Goal: Task Accomplishment & Management: Manage account settings

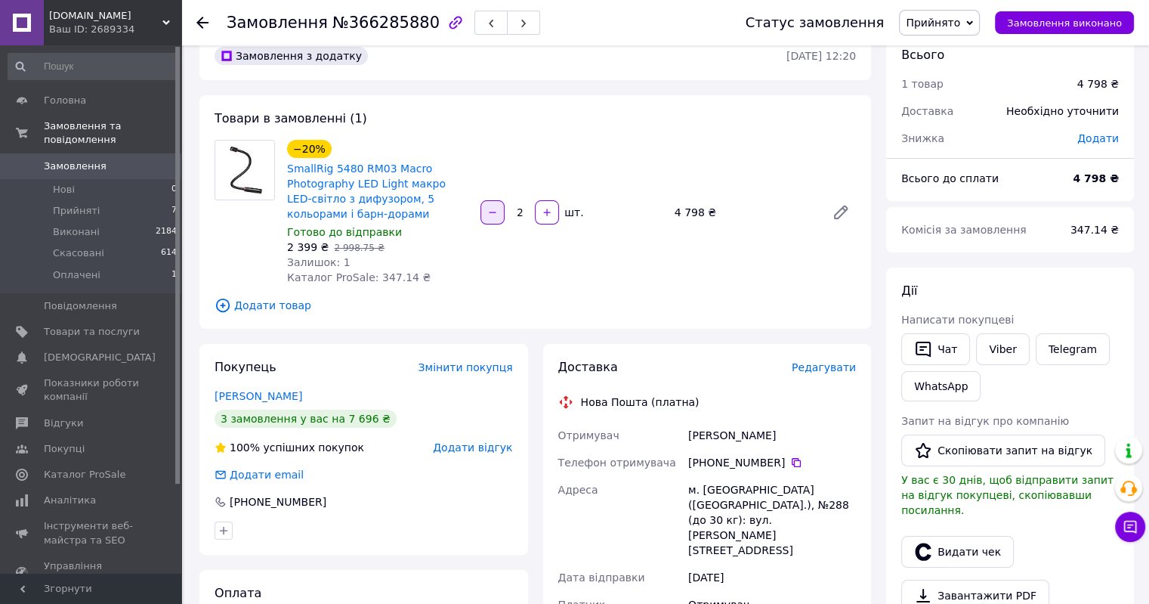
scroll to position [30, 0]
click at [301, 397] on link "[PERSON_NAME]" at bounding box center [259, 394] width 88 height 12
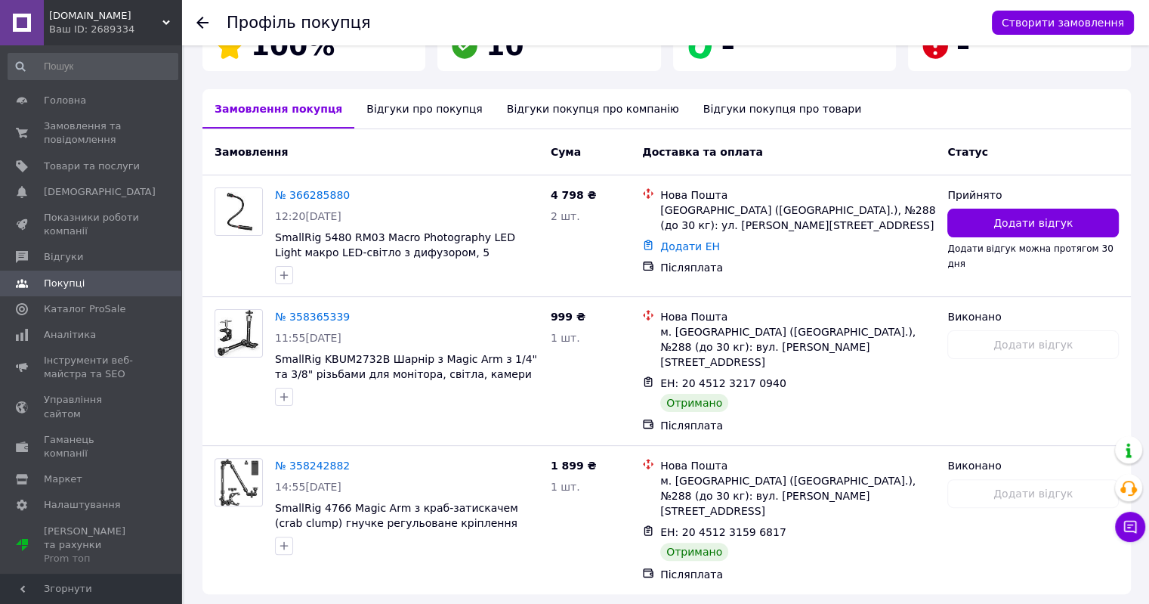
scroll to position [272, 0]
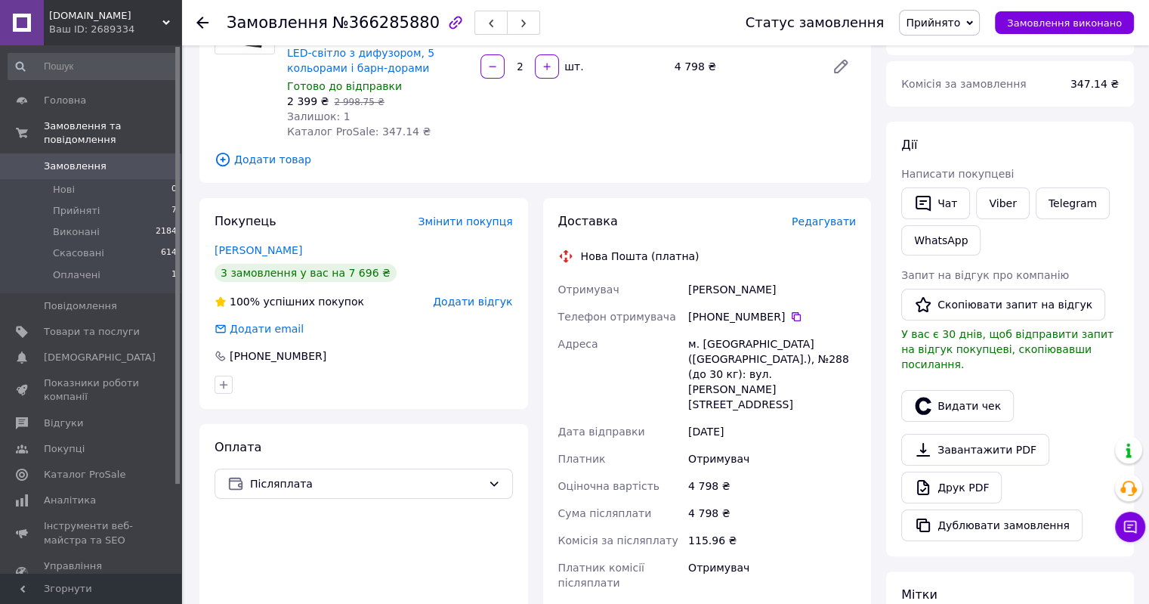
scroll to position [181, 0]
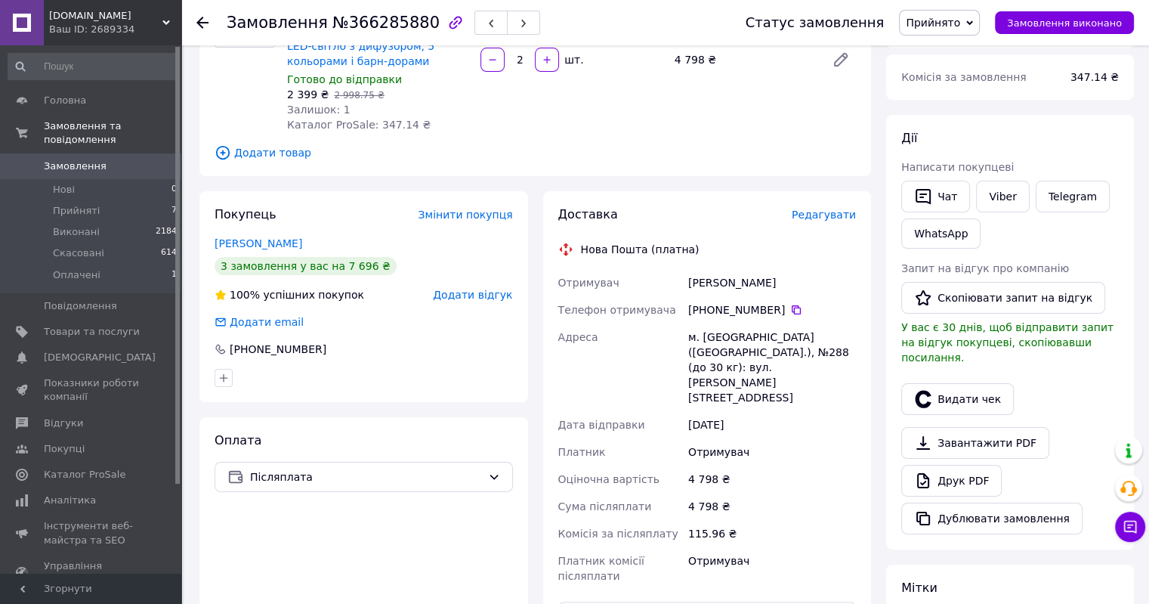
click at [798, 313] on div "[PHONE_NUMBER]" at bounding box center [772, 309] width 168 height 15
click at [790, 309] on icon at bounding box center [796, 310] width 12 height 12
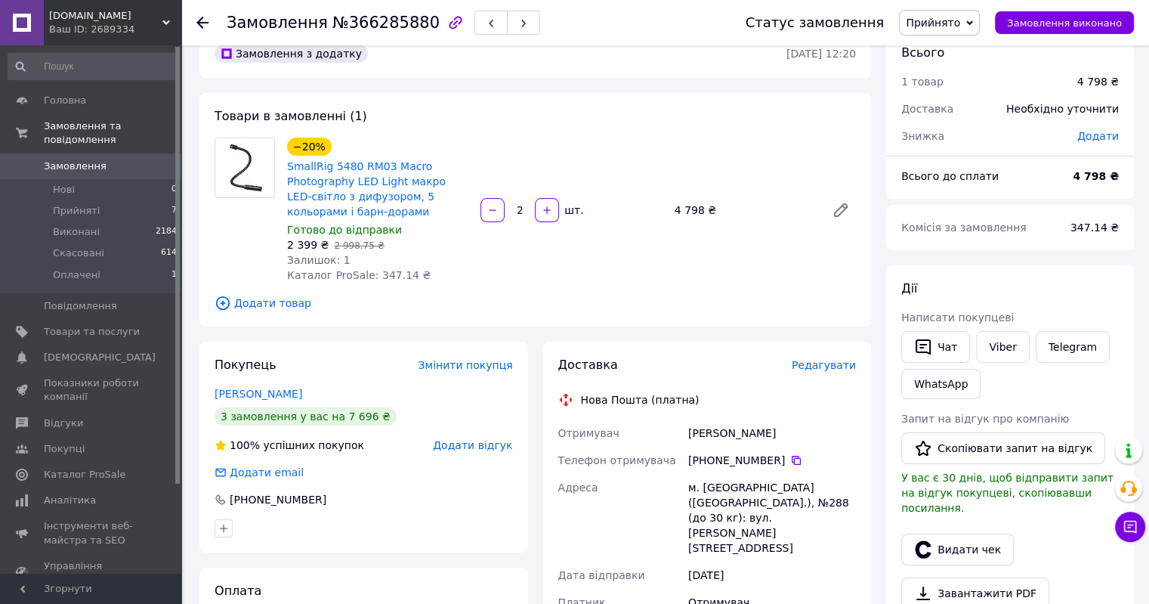
scroll to position [30, 0]
drag, startPoint x: 283, startPoint y: 168, endPoint x: 393, endPoint y: 182, distance: 110.5
click at [393, 182] on div "−20% SmallRig 5480 RM03 Macro Photography LED Light макро LED-світло з дифузоро…" at bounding box center [377, 210] width 193 height 151
copy link "SmallRig 5480 RM03 Macro Photography LED Light"
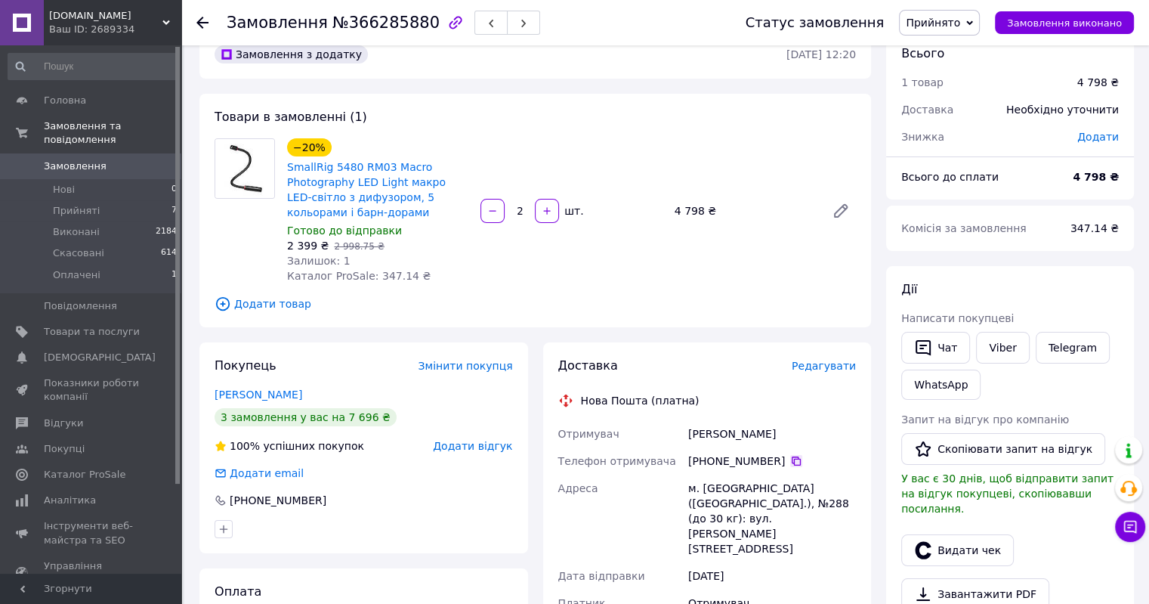
click at [792, 464] on icon at bounding box center [796, 460] width 9 height 9
click at [647, 438] on div "Отримувач" at bounding box center [620, 433] width 131 height 27
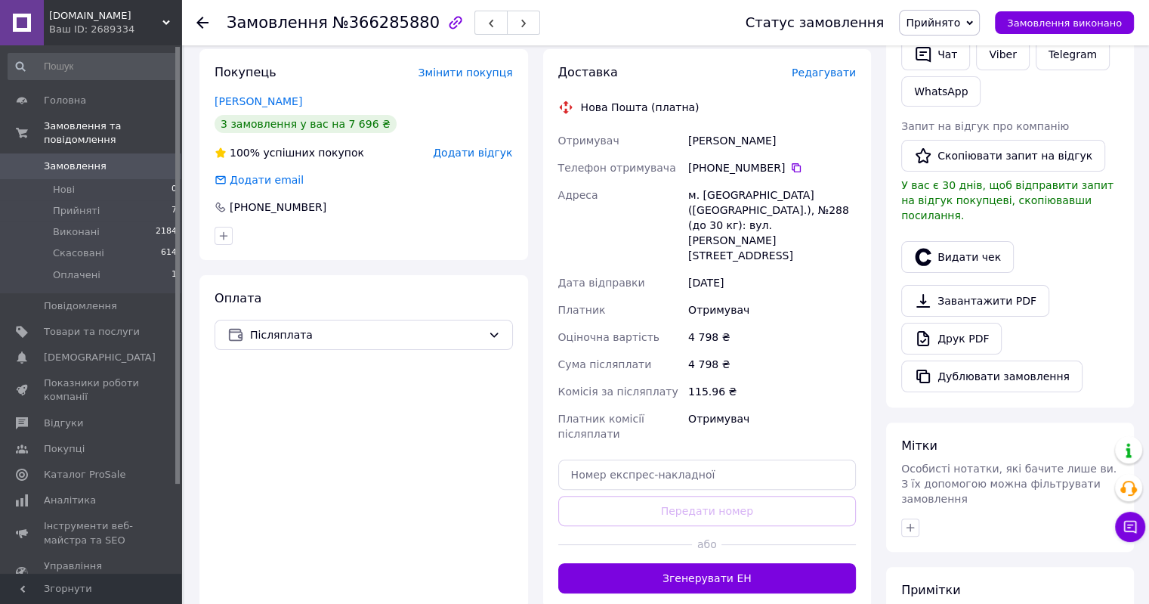
scroll to position [332, 0]
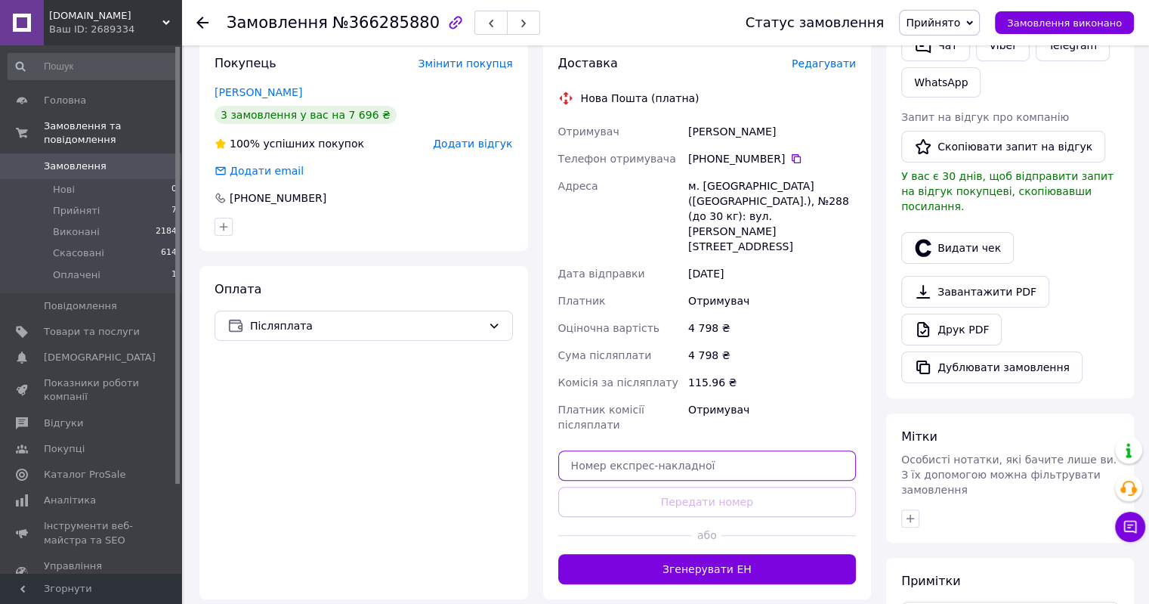
click at [681, 450] on input "text" at bounding box center [707, 465] width 298 height 30
paste input "20451269279491"
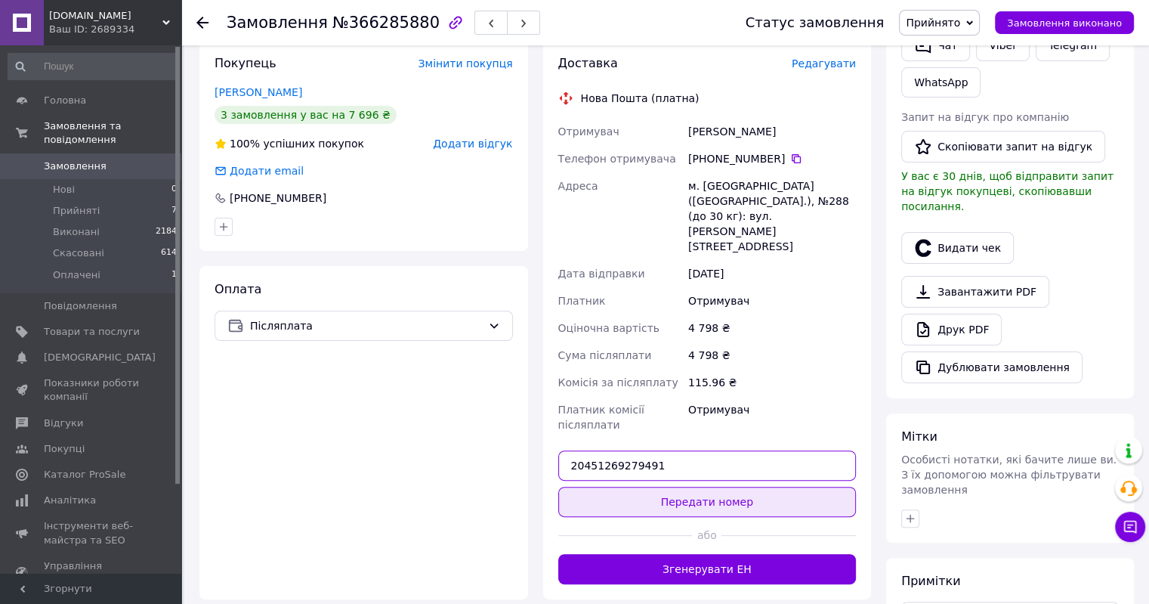
type input "20451269279491"
click at [685, 486] on button "Передати номер" at bounding box center [707, 501] width 298 height 30
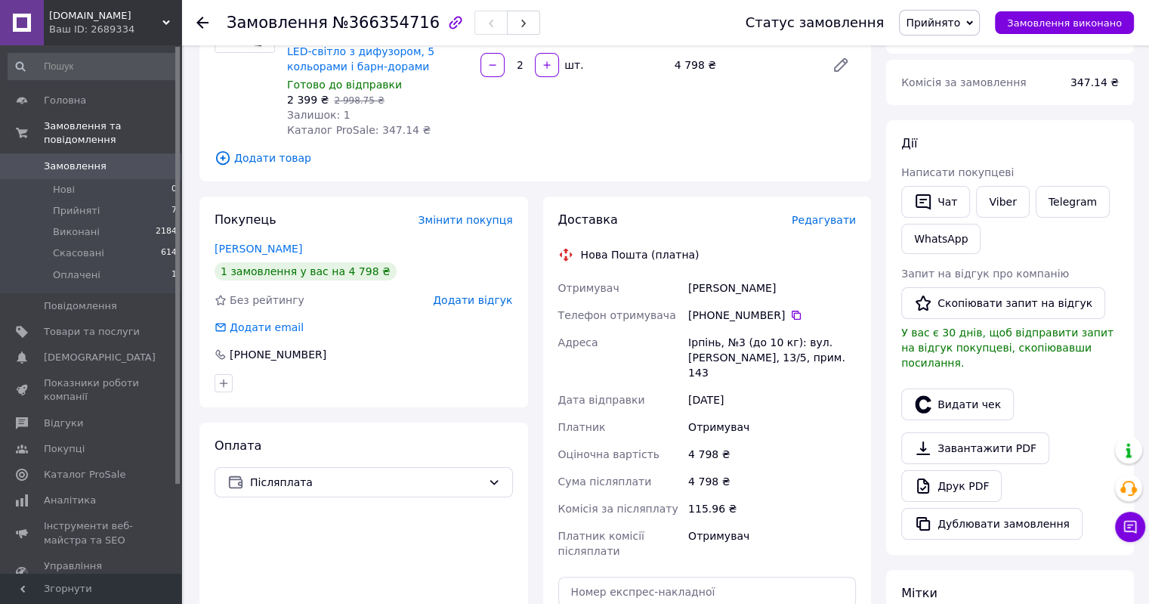
scroll to position [212, 0]
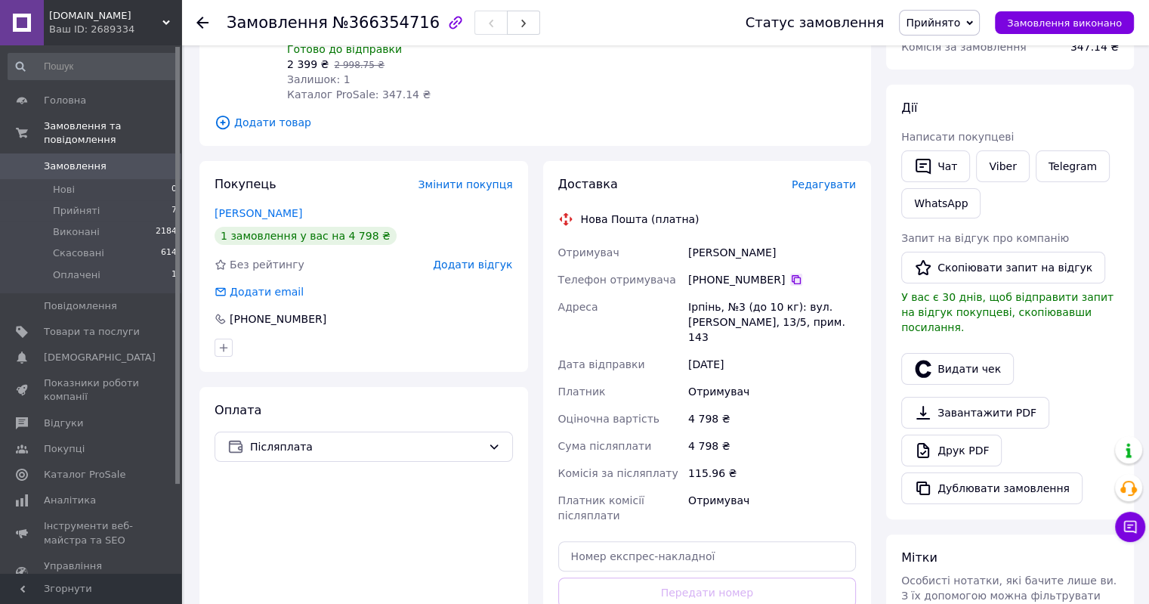
click at [790, 280] on icon at bounding box center [796, 279] width 12 height 12
paste input "20451269279749"
click at [707, 562] on input "text" at bounding box center [707, 556] width 298 height 30
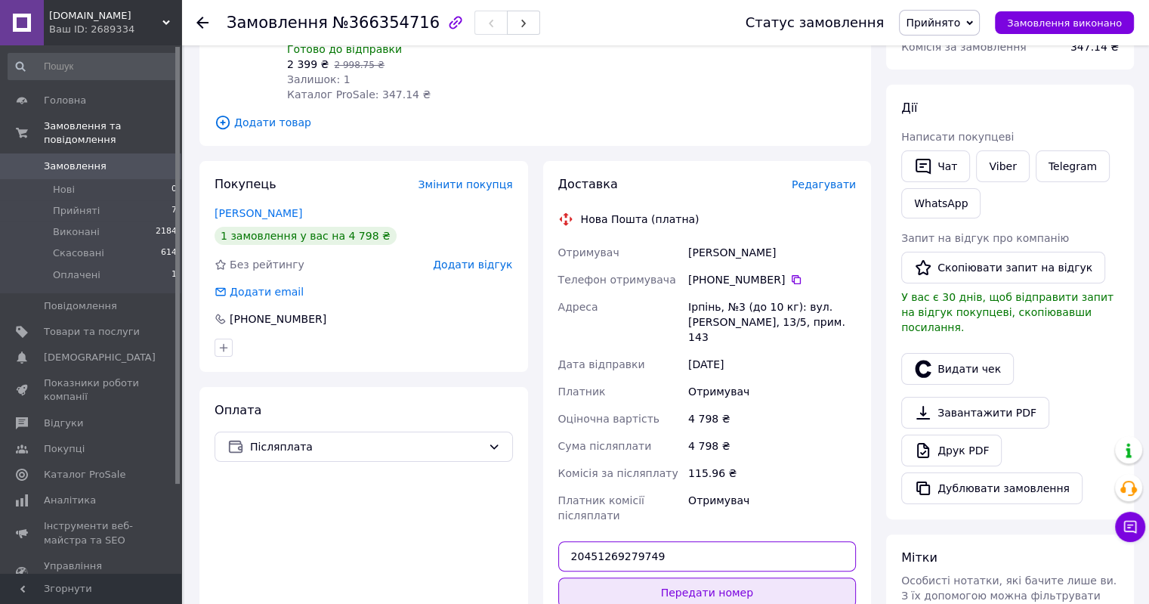
type input "20451269279749"
click at [697, 592] on button "Передати номер" at bounding box center [707, 592] width 298 height 30
